Goal: Check status: Check status

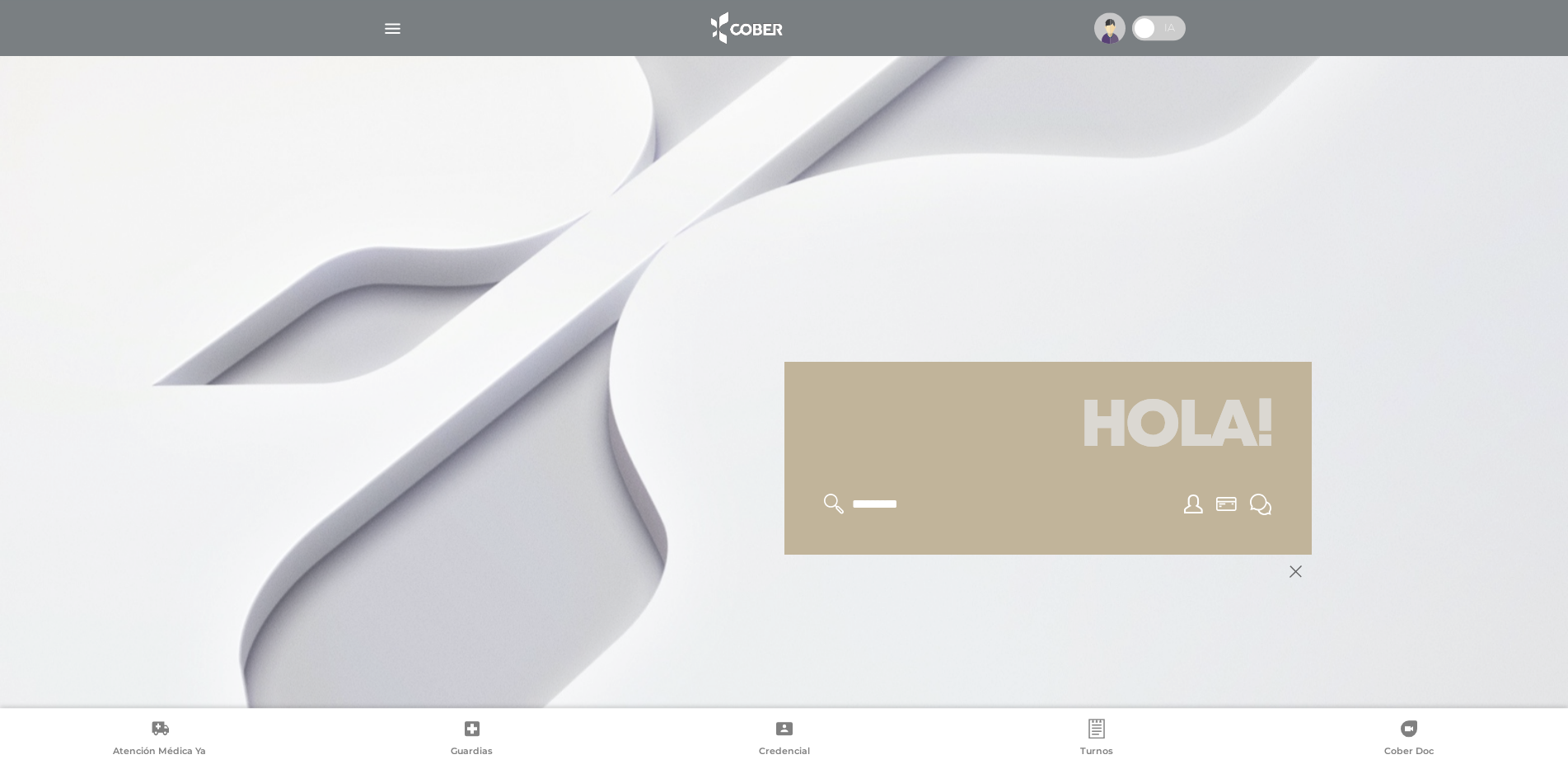
scroll to position [168, 0]
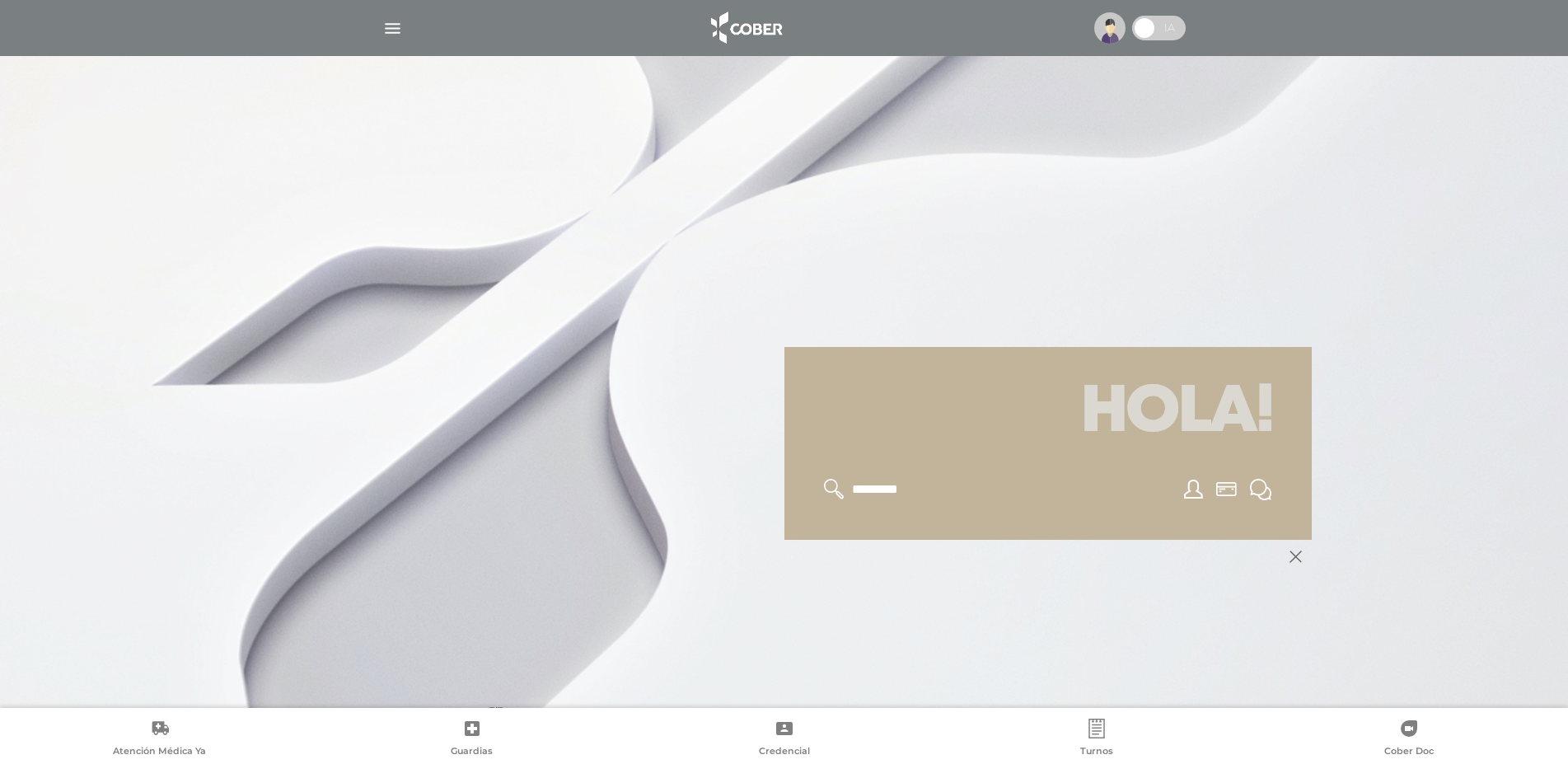
click at [830, 483] on icon at bounding box center [835, 489] width 20 height 20
click at [831, 489] on icon at bounding box center [835, 489] width 20 height 20
click at [855, 484] on input "text" at bounding box center [917, 489] width 136 height 21
type input "**********"
click at [827, 480] on icon at bounding box center [835, 489] width 20 height 20
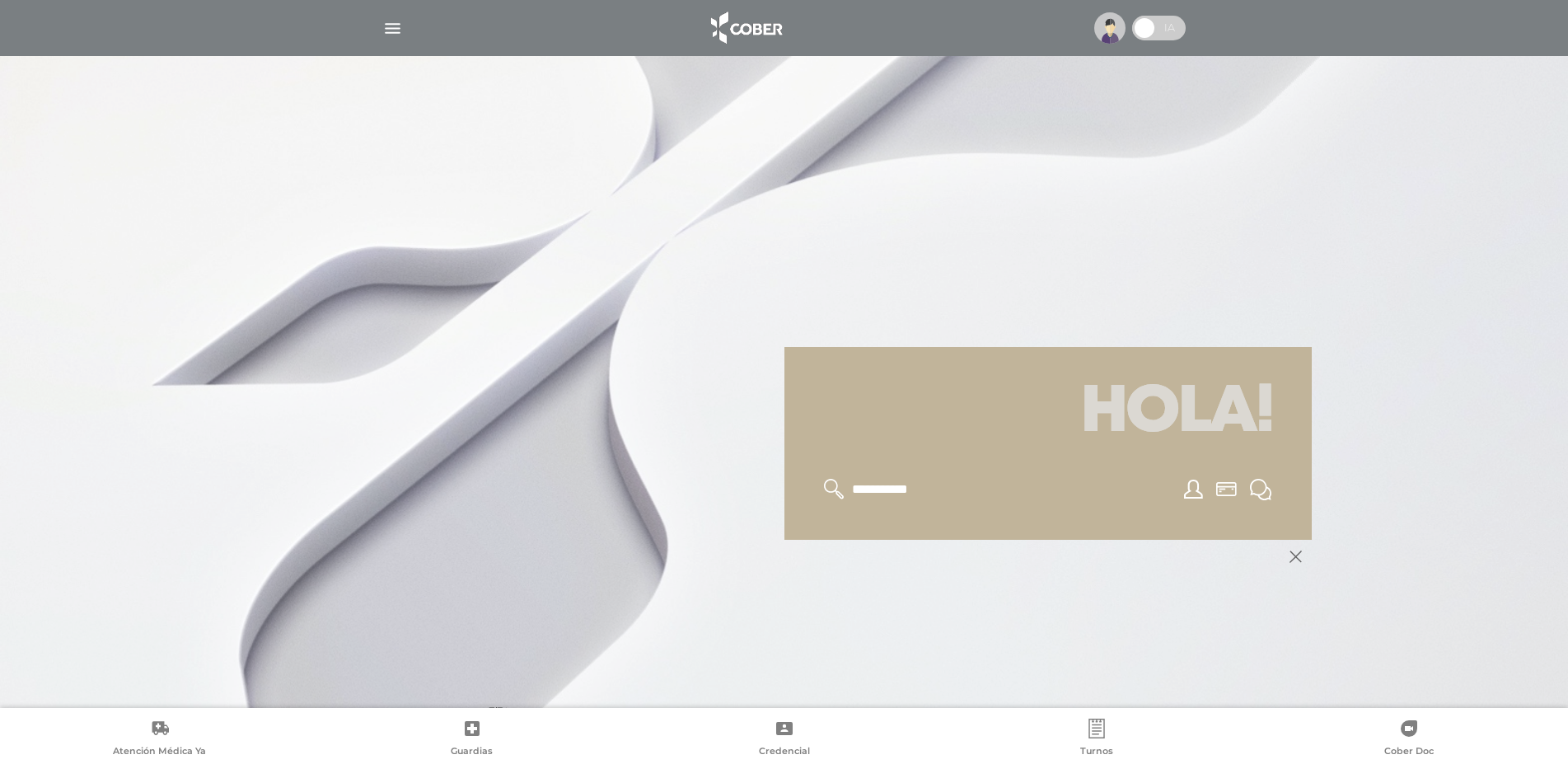
click at [827, 483] on icon at bounding box center [835, 489] width 20 height 20
click at [1080, 497] on div "**********" at bounding box center [1048, 489] width 488 height 61
click at [1189, 486] on icon at bounding box center [1194, 489] width 19 height 19
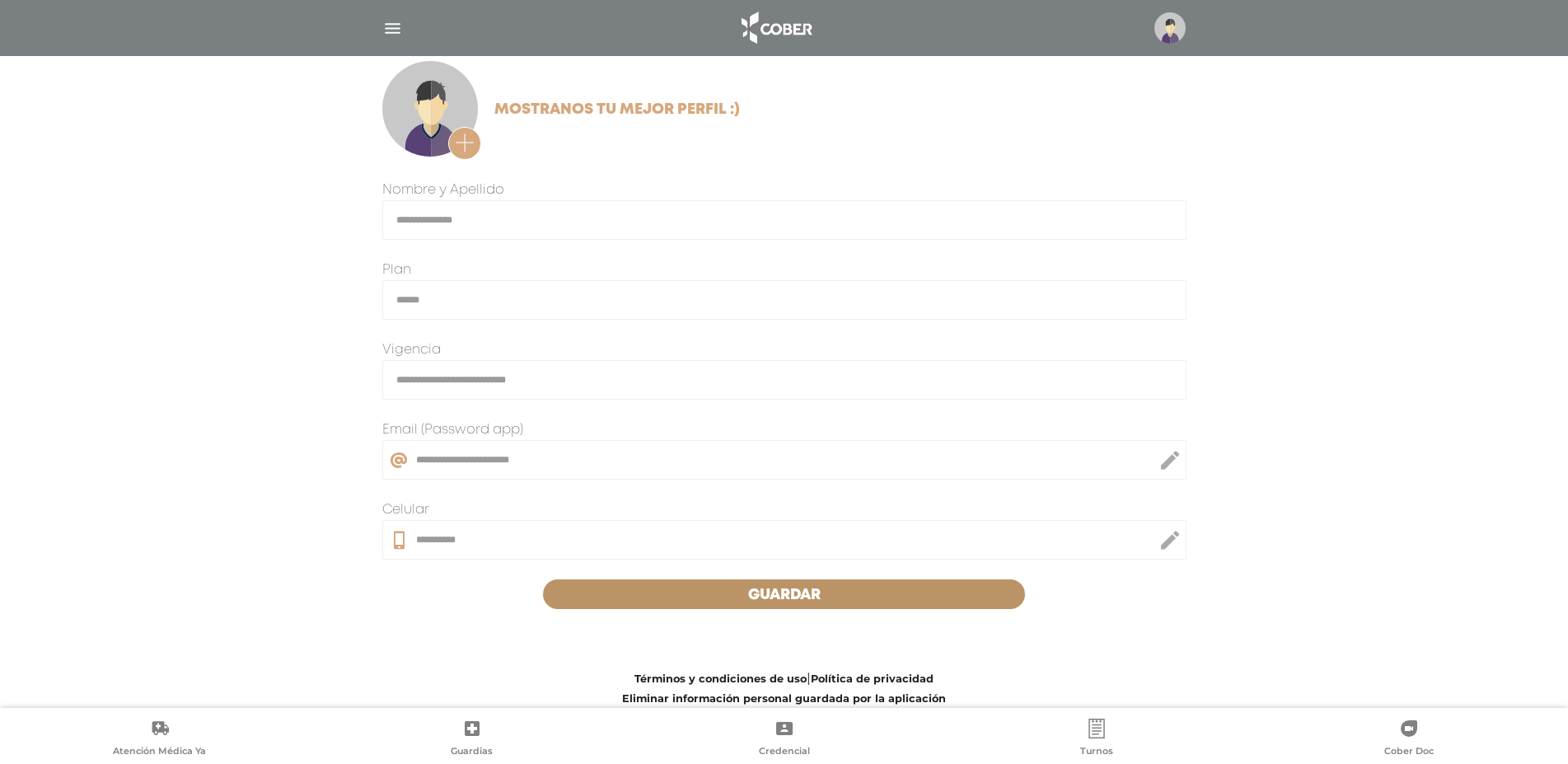
scroll to position [258, 0]
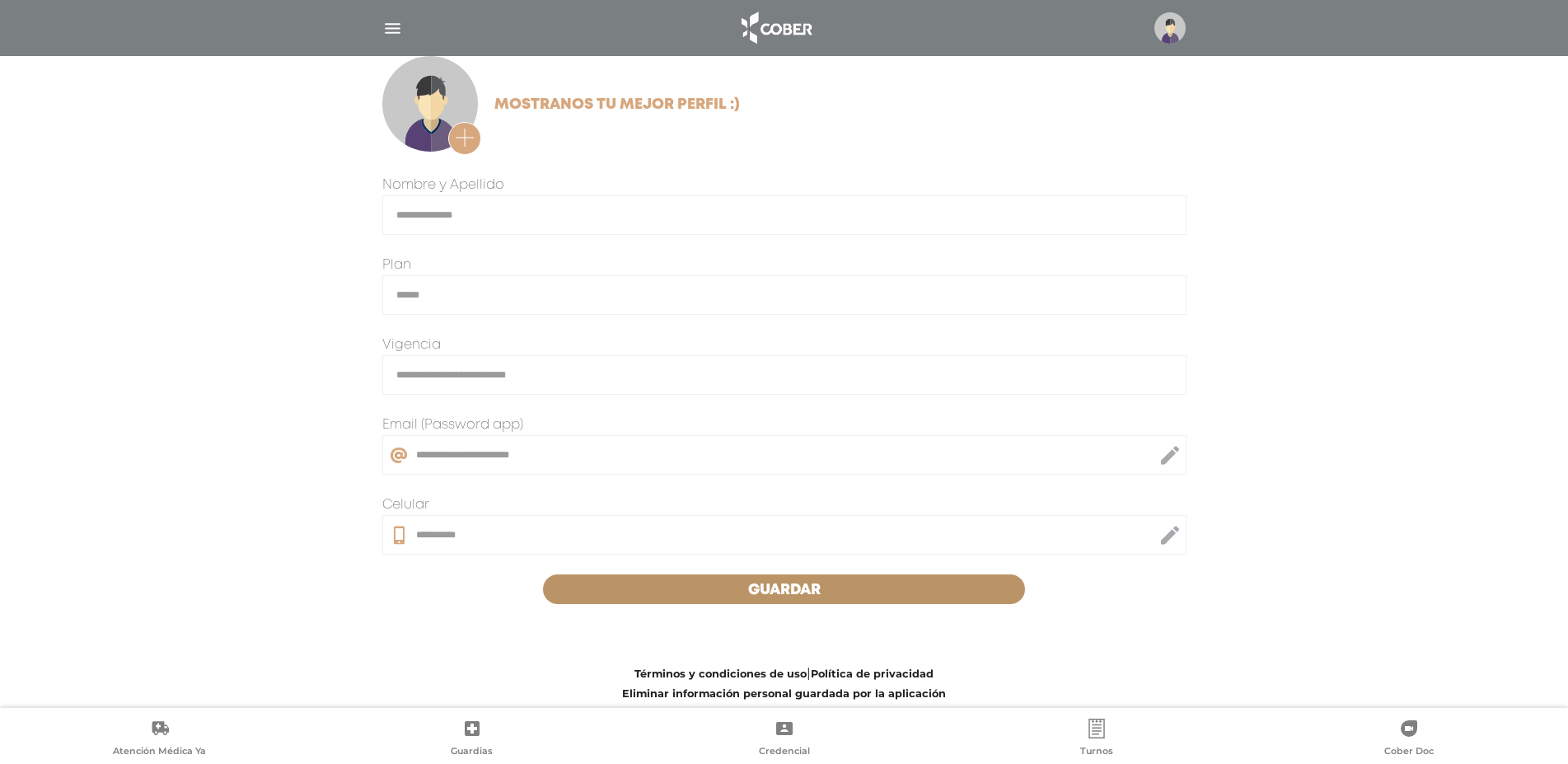
click at [763, 587] on span "Guardar" at bounding box center [784, 589] width 72 height 14
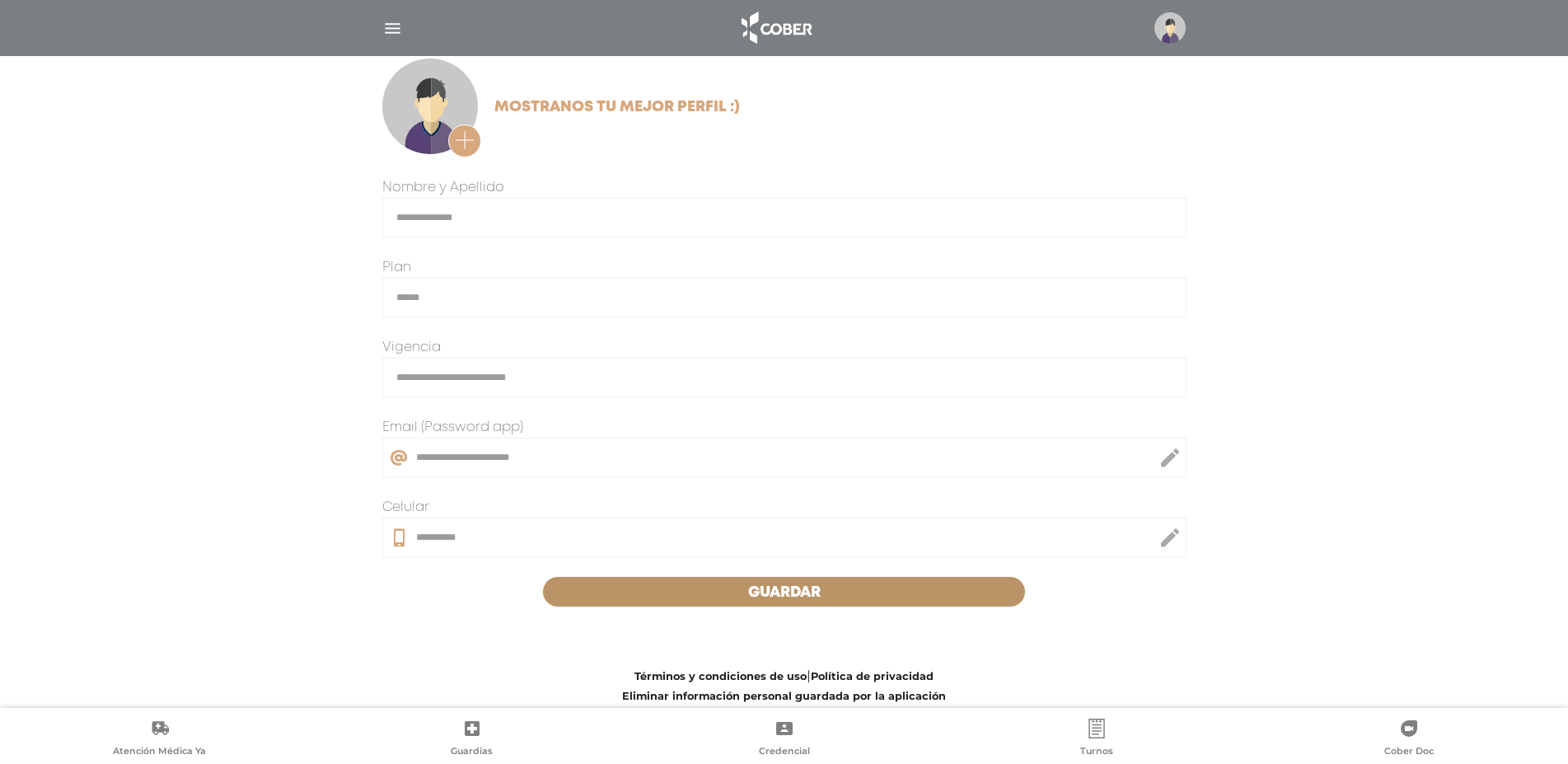
scroll to position [258, 0]
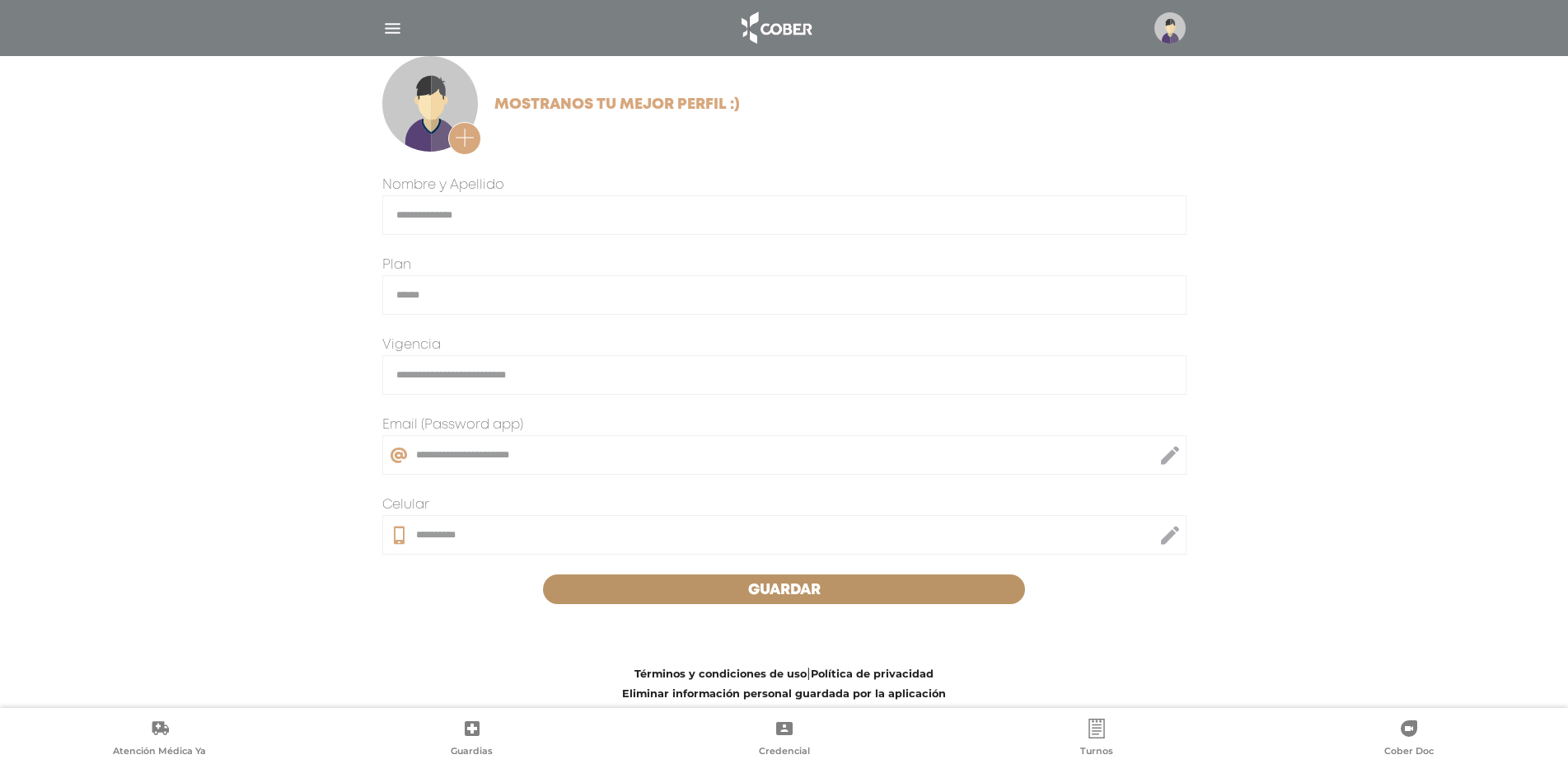
click at [763, 587] on span "Guardar" at bounding box center [784, 589] width 72 height 14
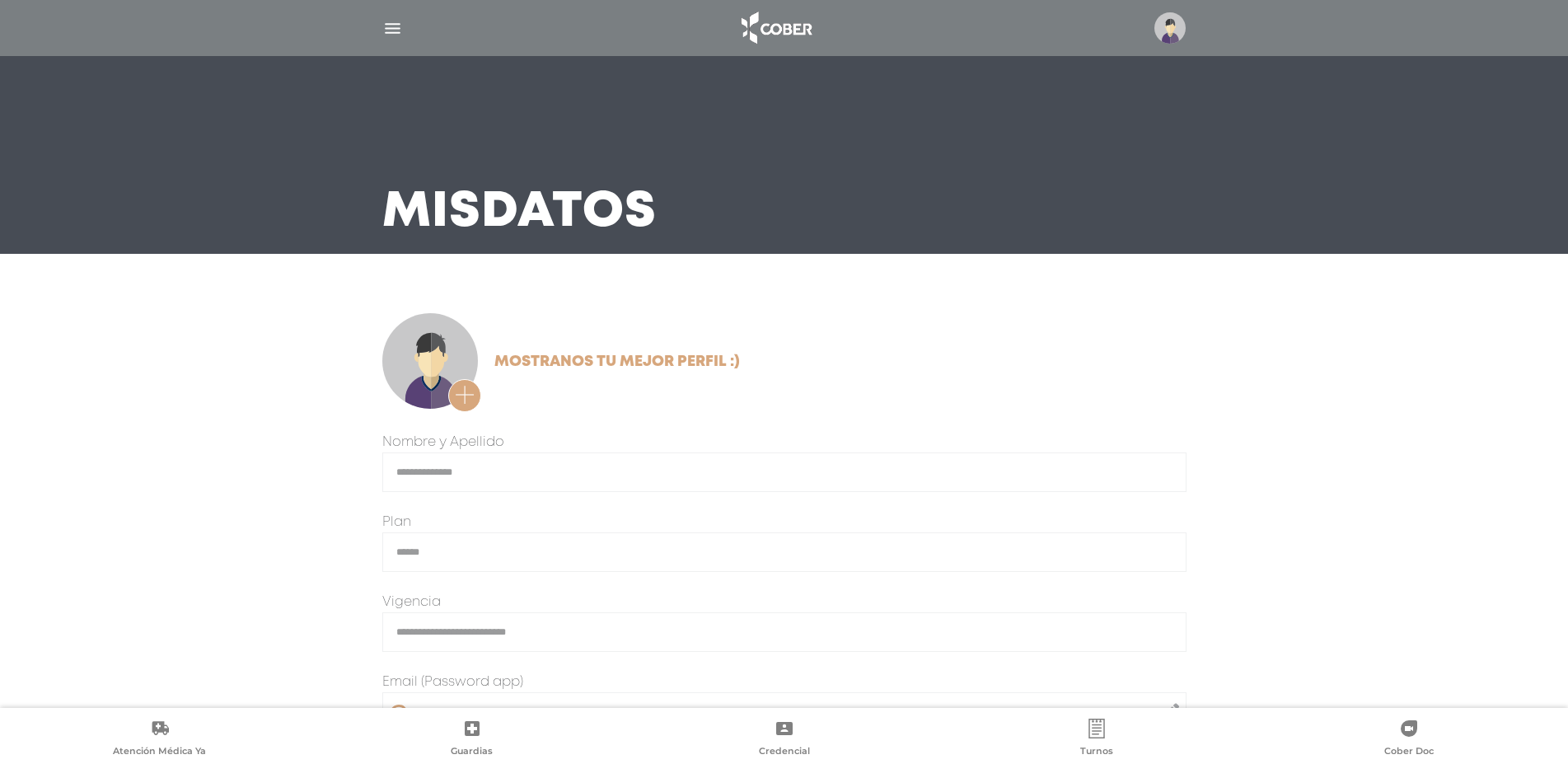
click at [1175, 26] on img at bounding box center [1170, 27] width 32 height 32
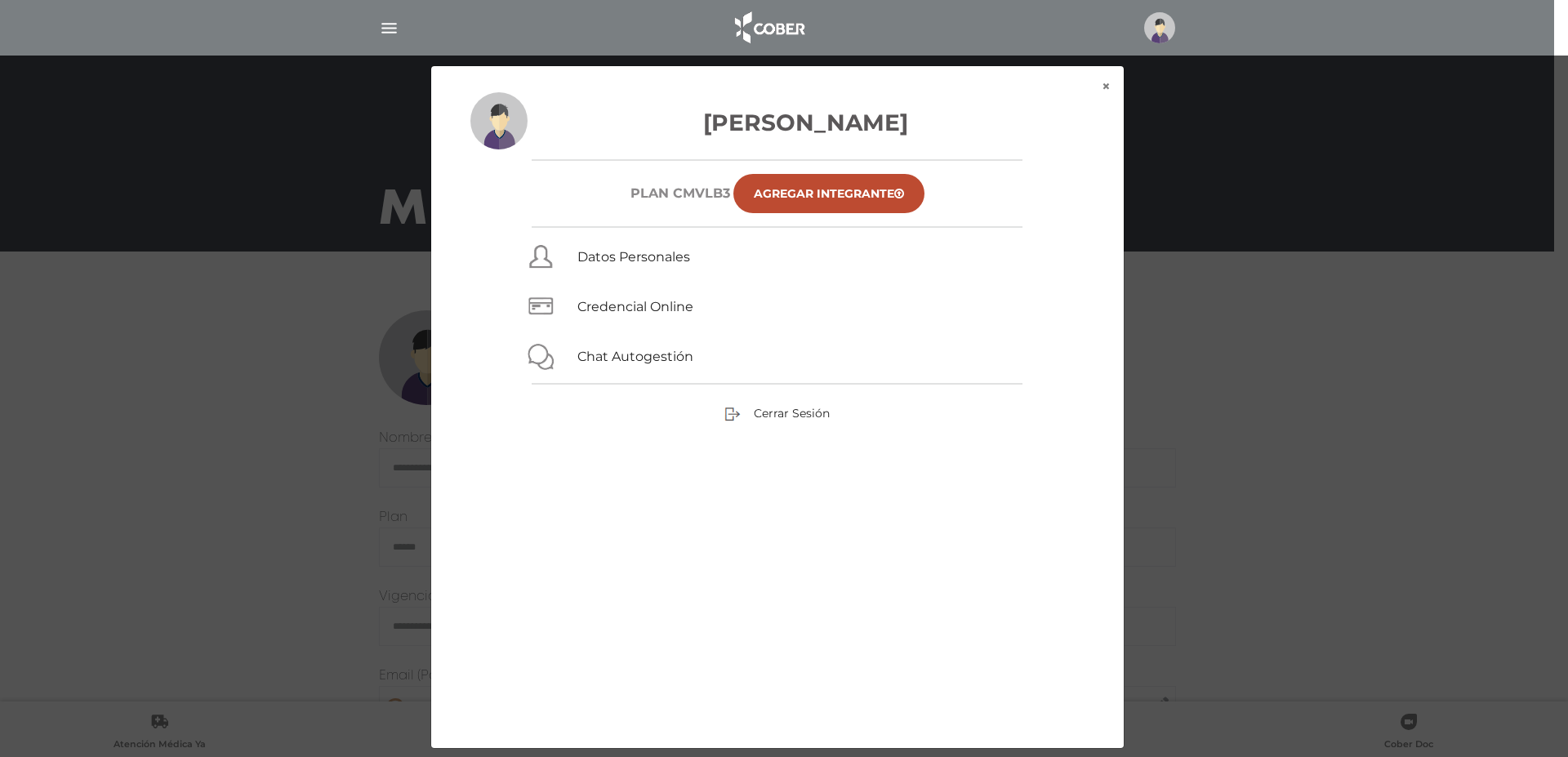
click at [1164, 26] on img at bounding box center [1159, 27] width 31 height 31
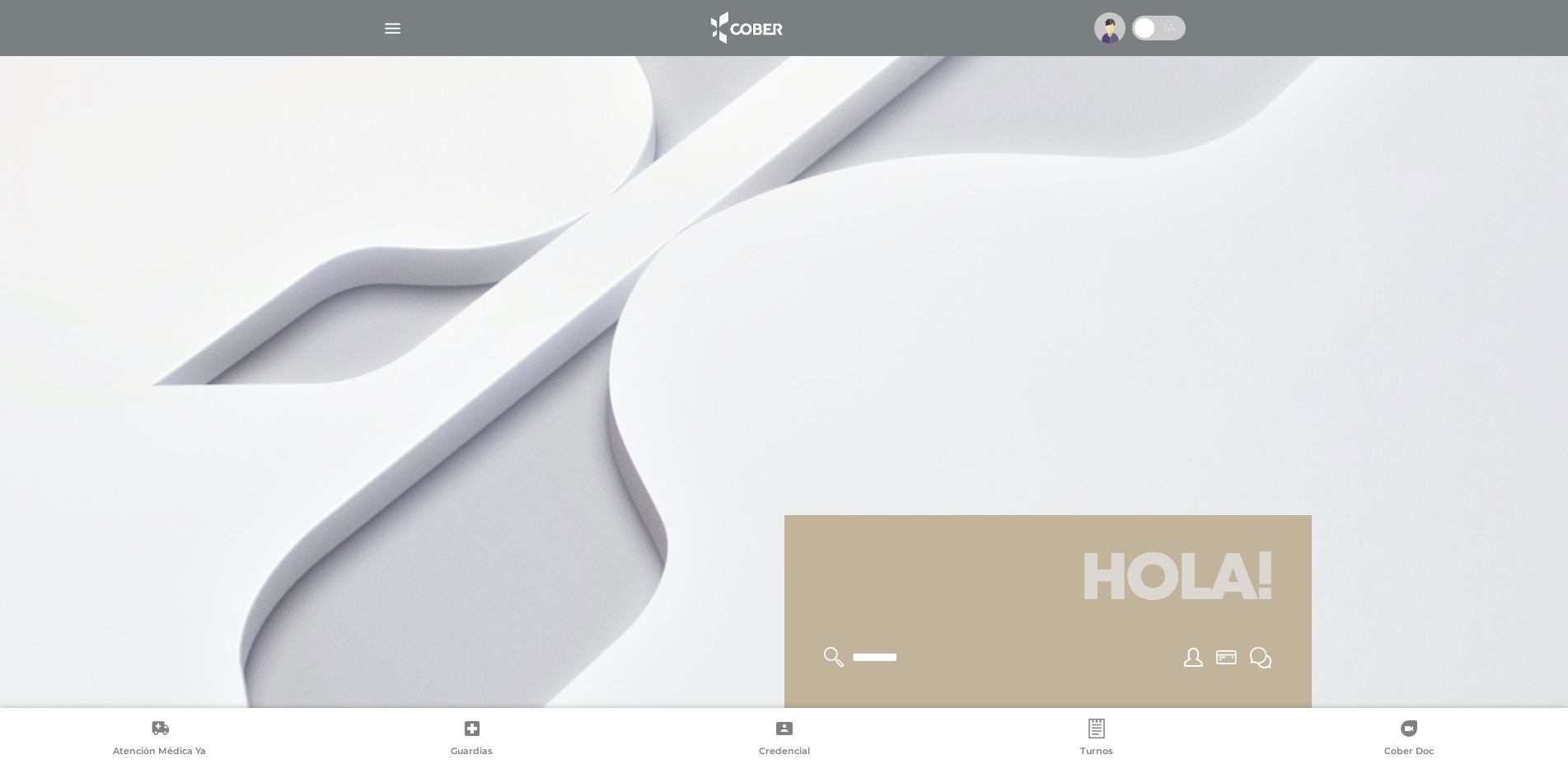
click at [391, 23] on img "button" at bounding box center [392, 28] width 20 height 20
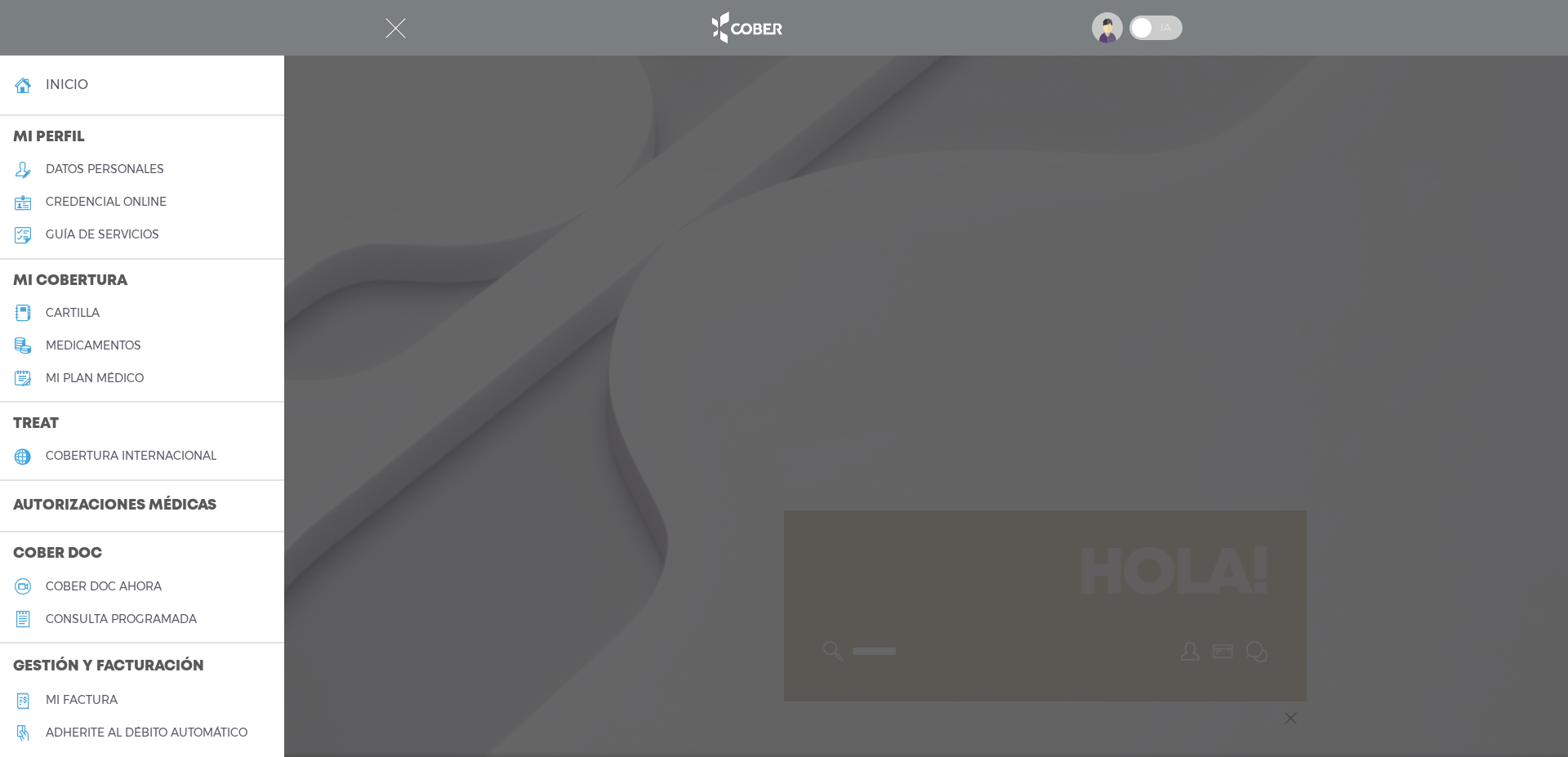
click at [71, 170] on h5 "datos personales" at bounding box center [105, 169] width 118 height 14
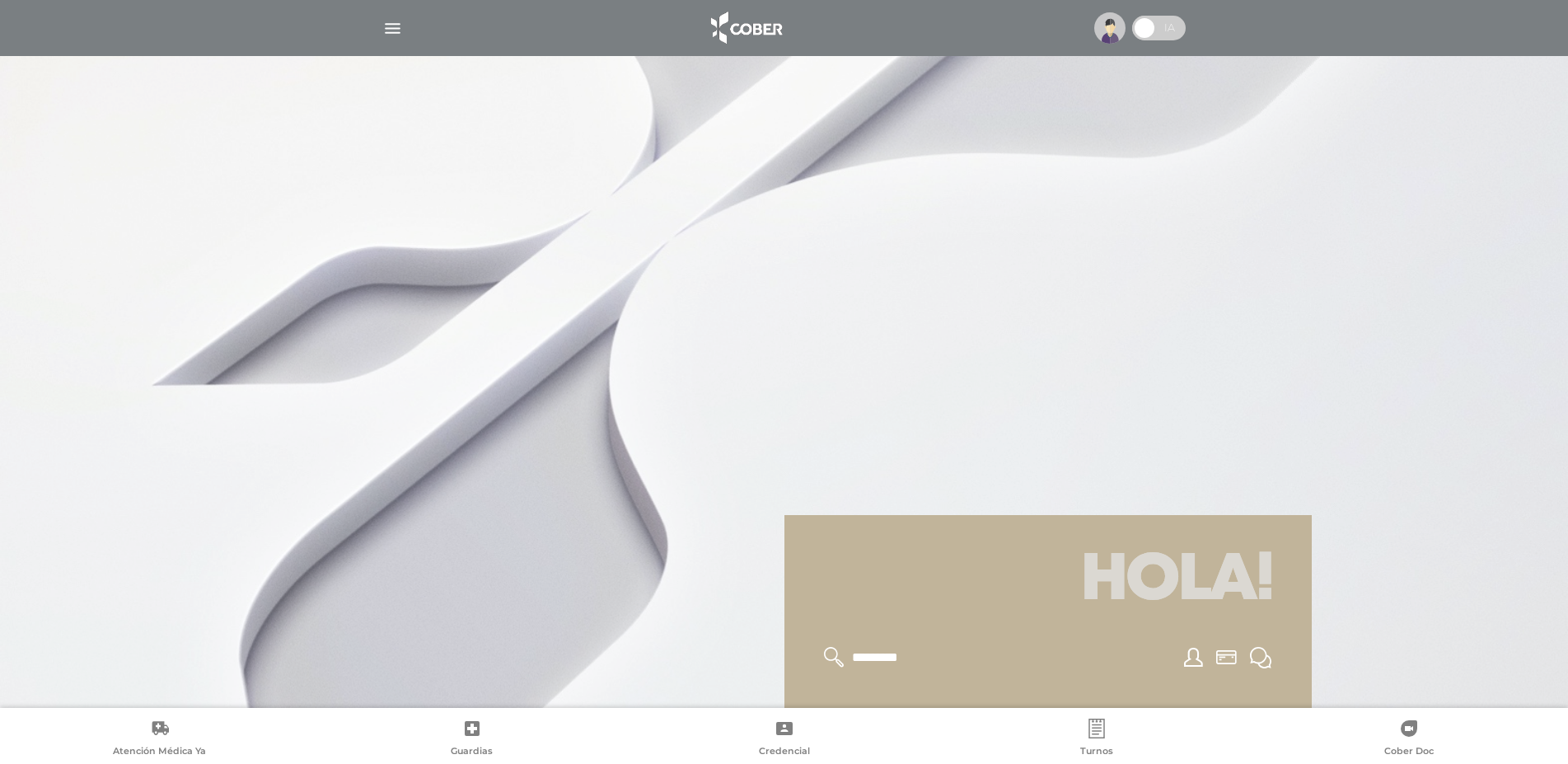
click at [391, 31] on img "button" at bounding box center [392, 28] width 20 height 20
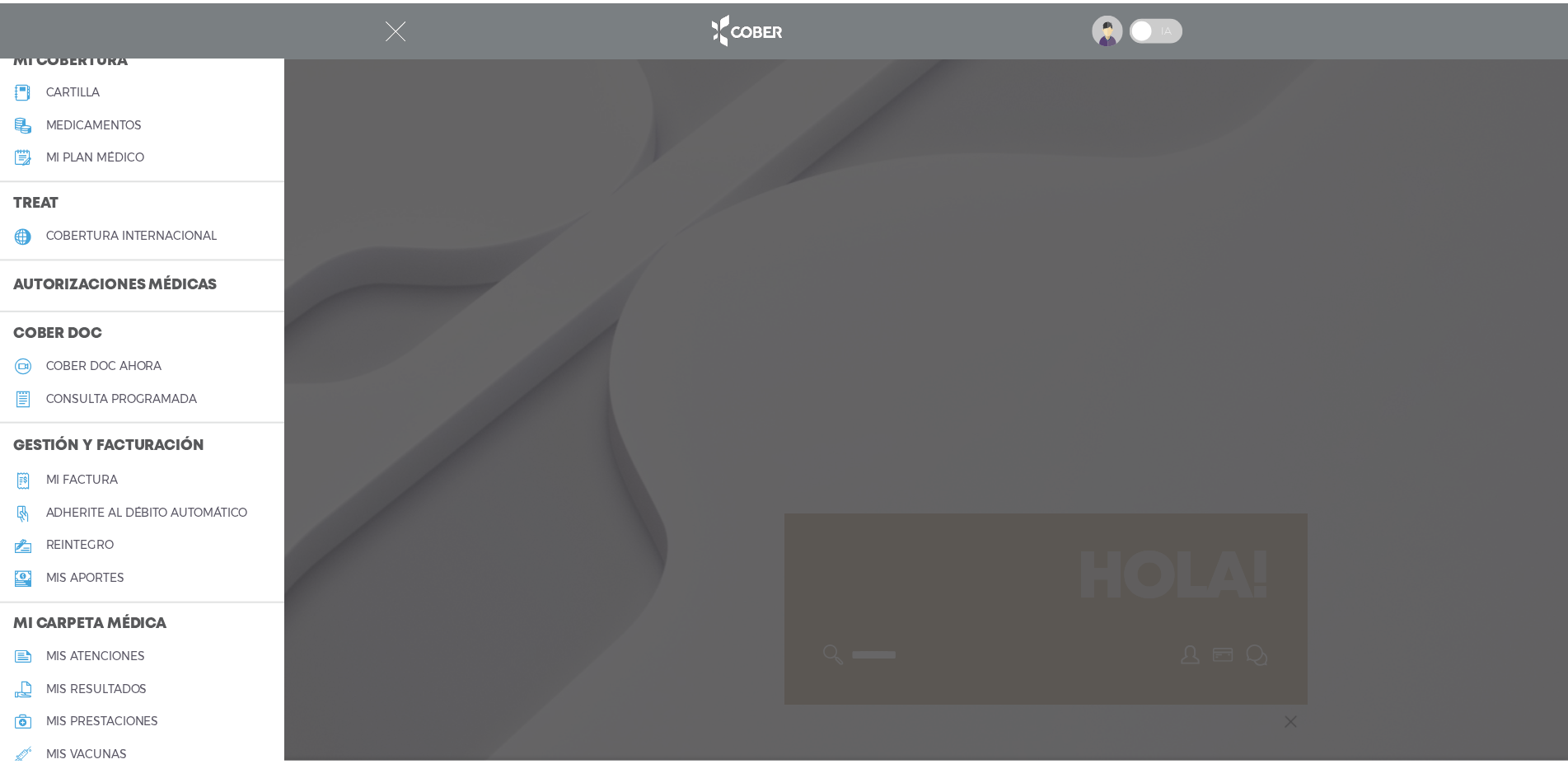
scroll to position [282, 0]
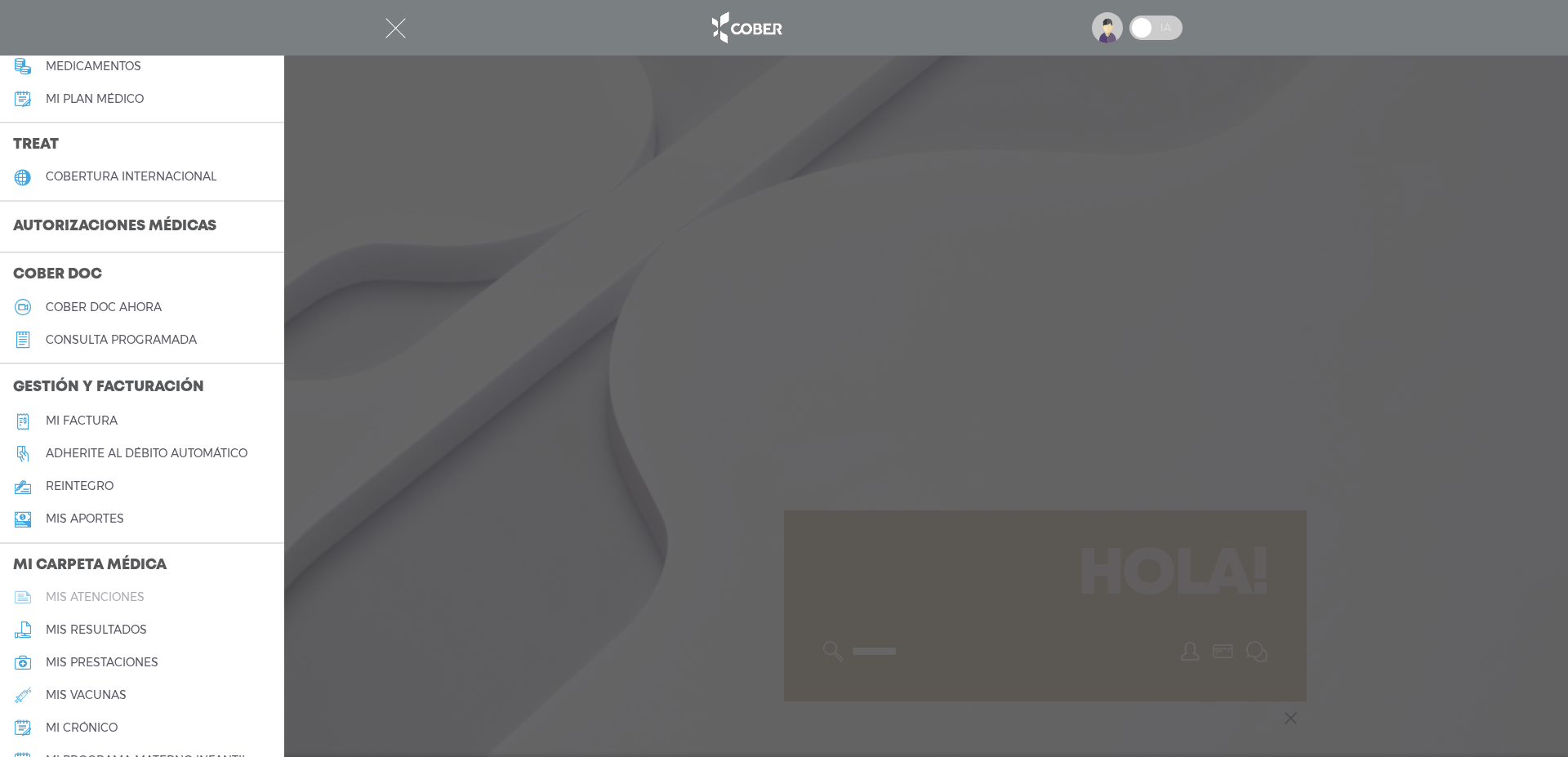
click at [95, 595] on h5 "mis atenciones" at bounding box center [95, 597] width 99 height 14
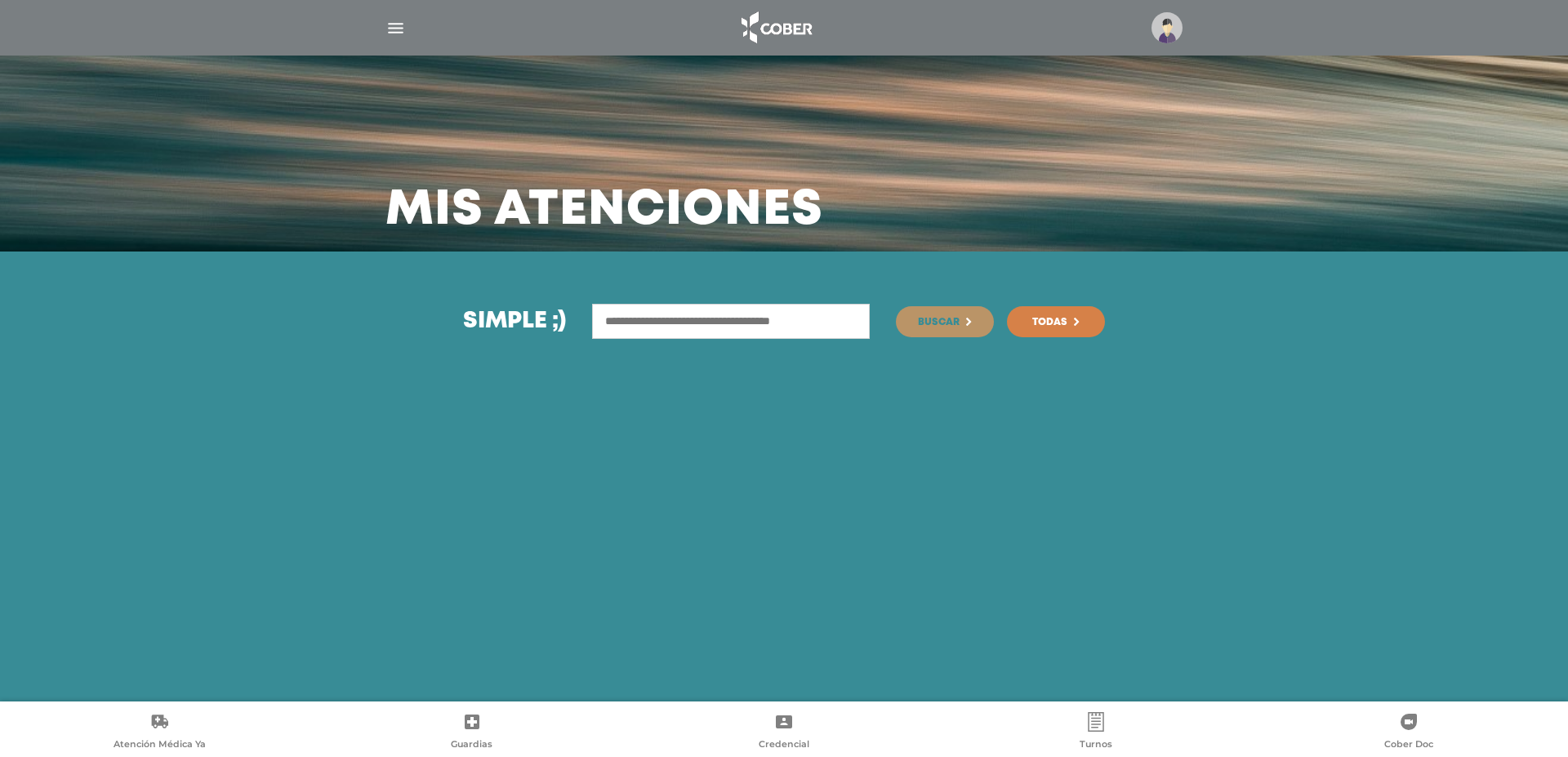
click at [711, 319] on input "text" at bounding box center [731, 322] width 278 height 35
type input "**********"
click at [956, 326] on span "Buscar" at bounding box center [938, 323] width 41 height 10
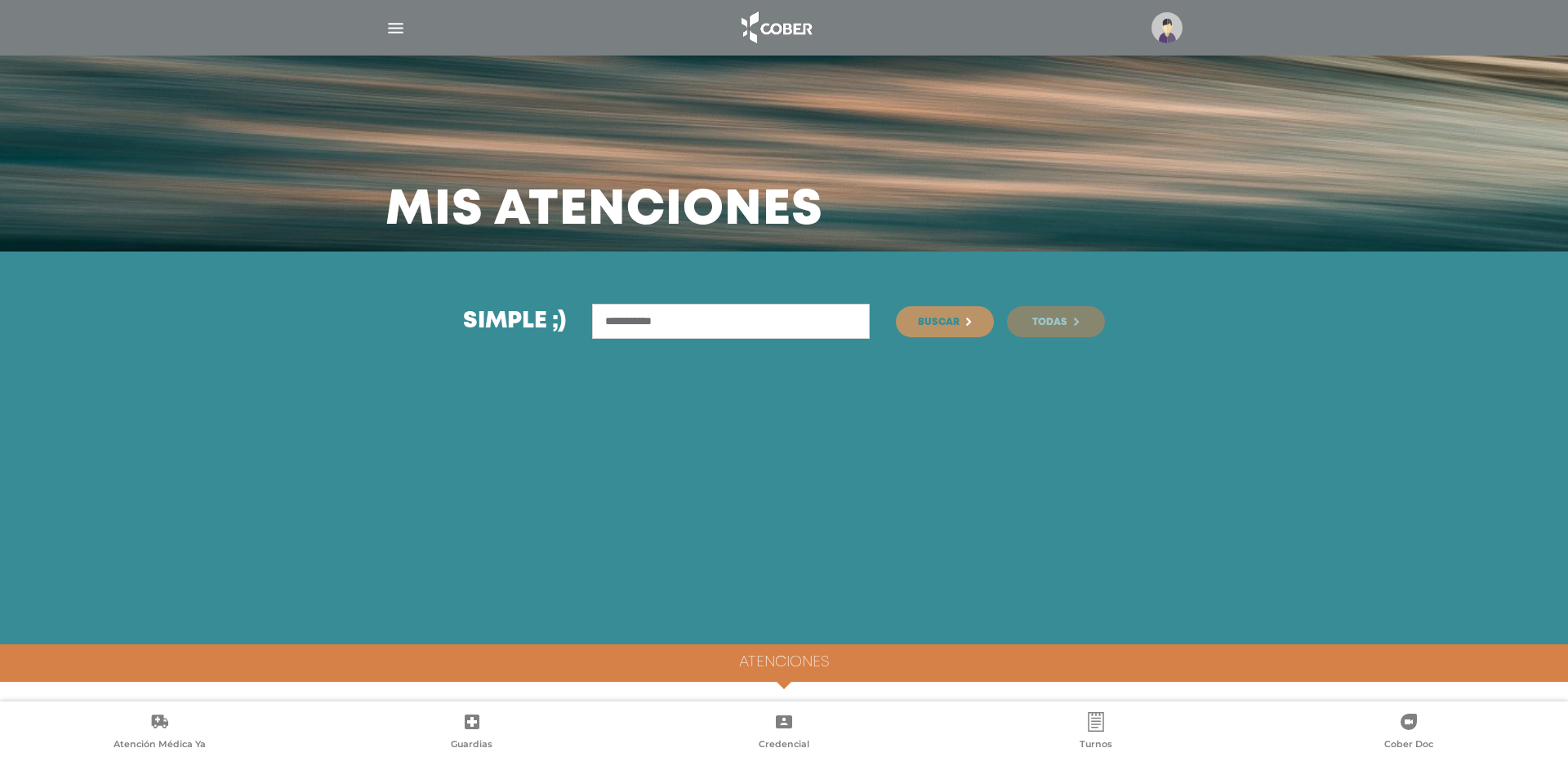
click at [1052, 318] on span "Todas" at bounding box center [1050, 323] width 35 height 10
click at [394, 29] on img "button" at bounding box center [395, 28] width 20 height 20
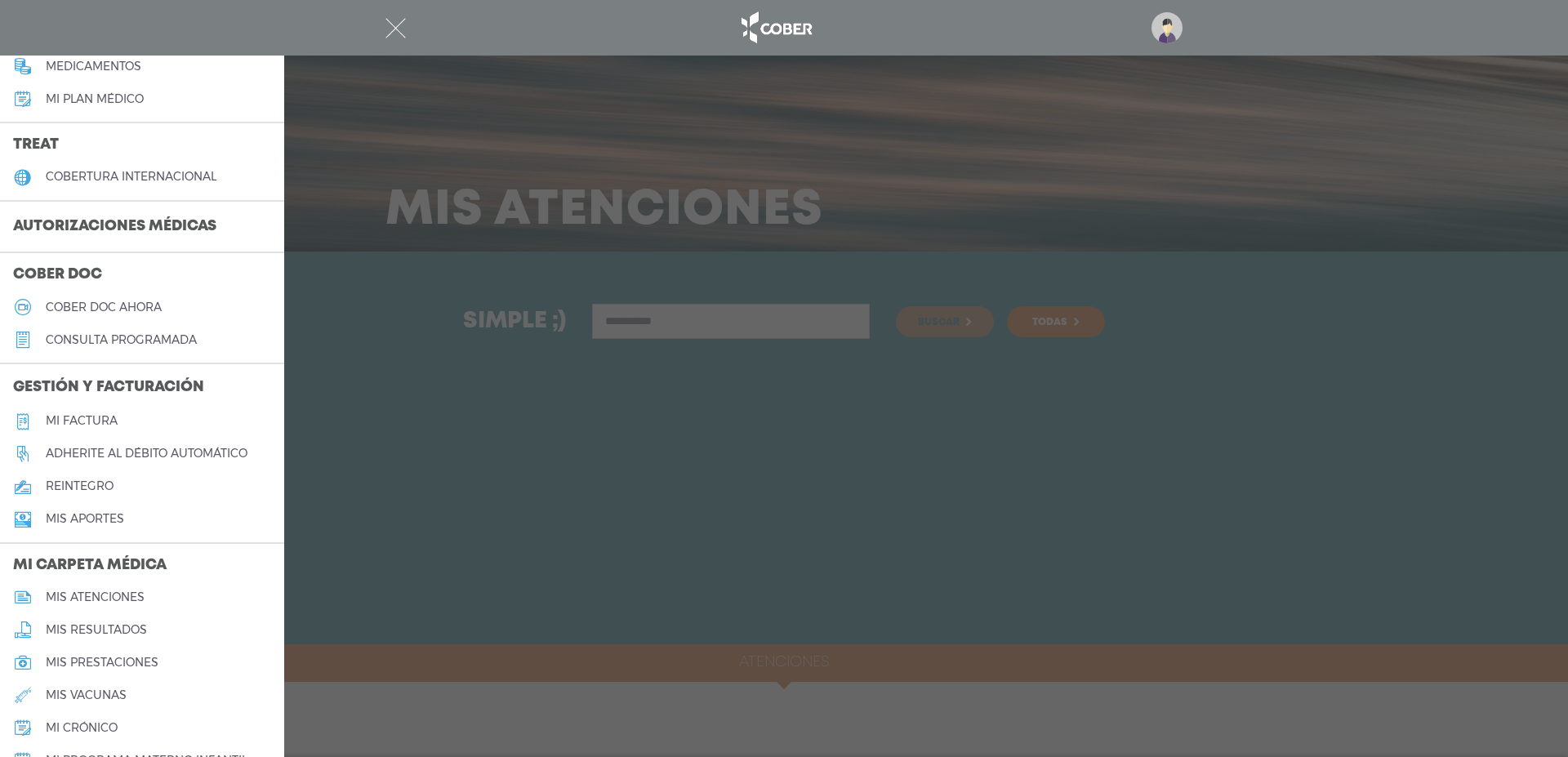
scroll to position [373, 0]
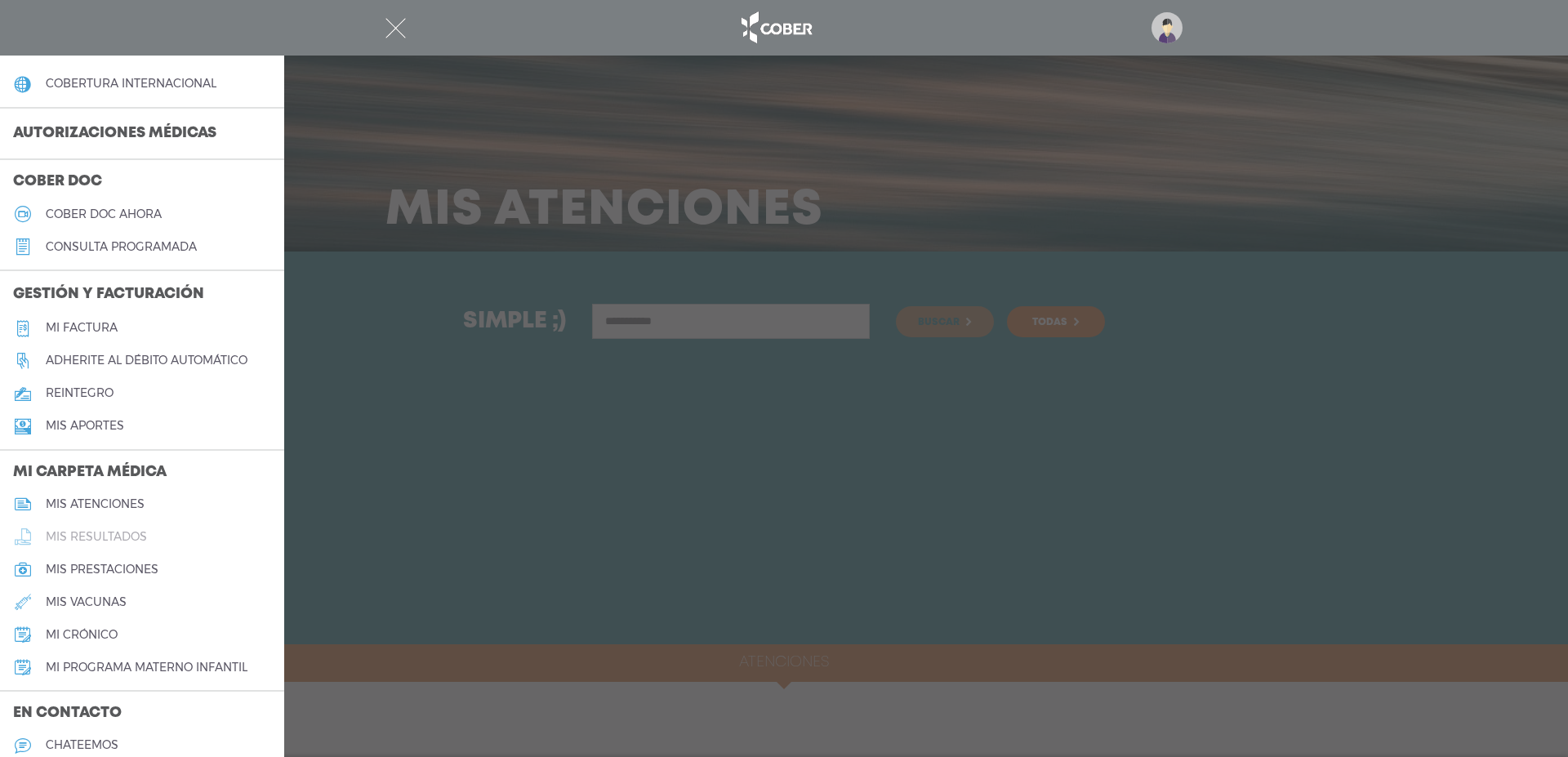
click at [84, 536] on h5 "mis resultados" at bounding box center [96, 536] width 101 height 14
